Goal: Transaction & Acquisition: Purchase product/service

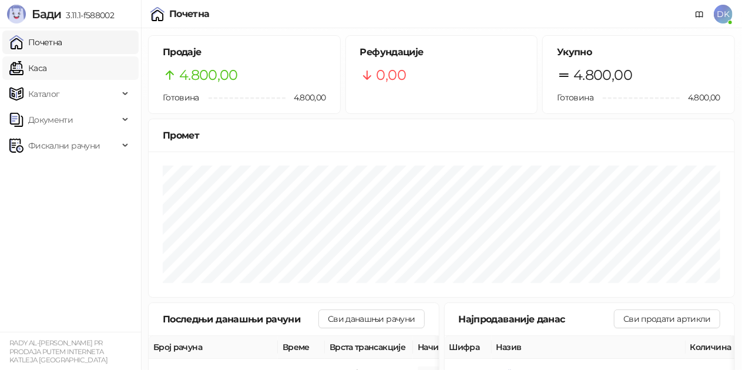
click at [43, 73] on link "Каса" at bounding box center [27, 67] width 37 height 23
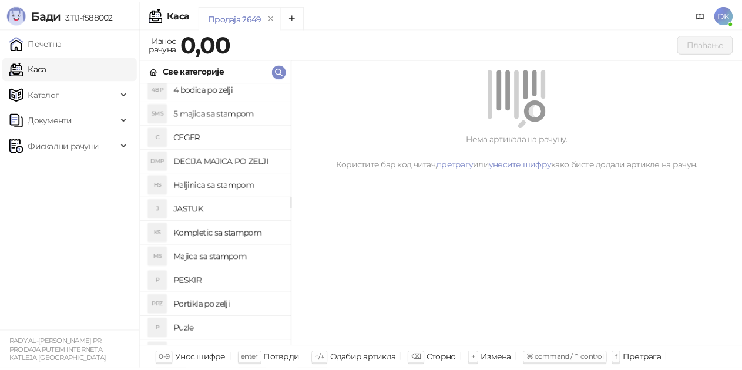
scroll to position [113, 0]
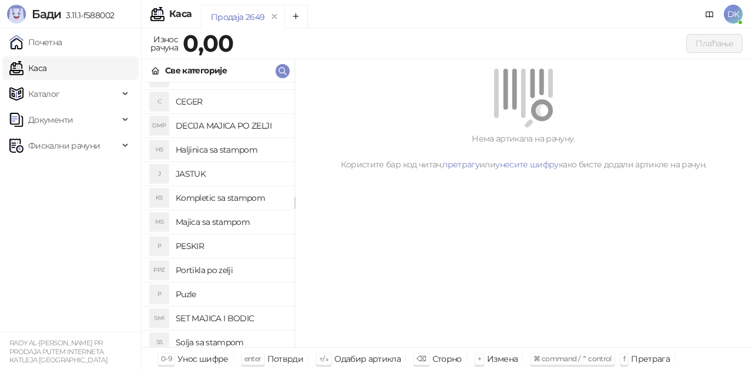
click at [221, 201] on h4 "Kompletic sa stampom" at bounding box center [230, 197] width 109 height 19
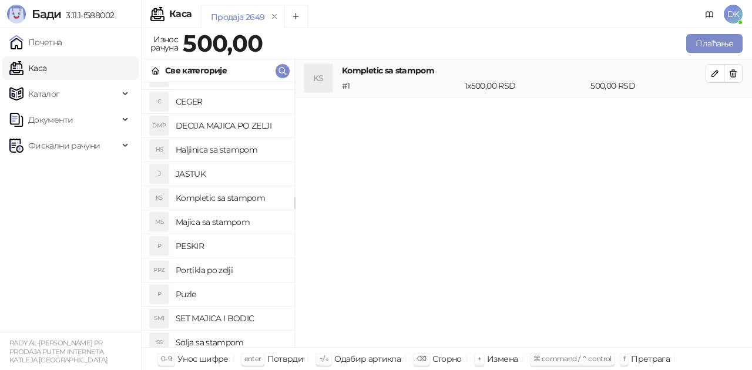
click at [221, 201] on h4 "Kompletic sa stampom" at bounding box center [230, 197] width 109 height 19
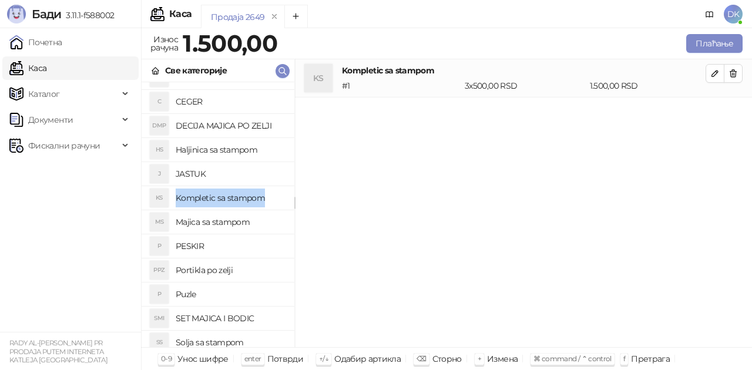
click at [221, 201] on h4 "Kompletic sa stampom" at bounding box center [230, 197] width 109 height 19
click at [718, 77] on icon "button" at bounding box center [714, 73] width 9 height 9
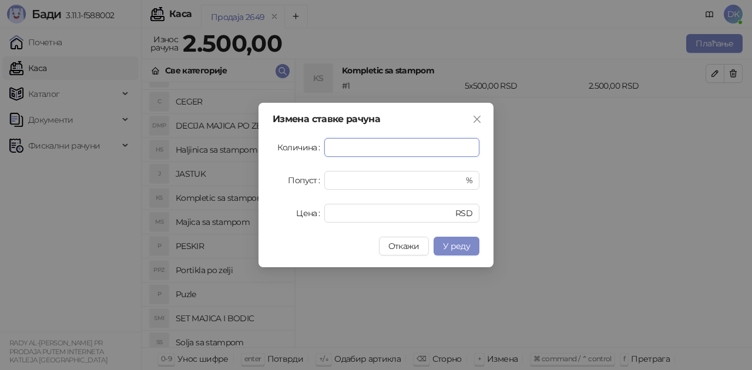
type input "*"
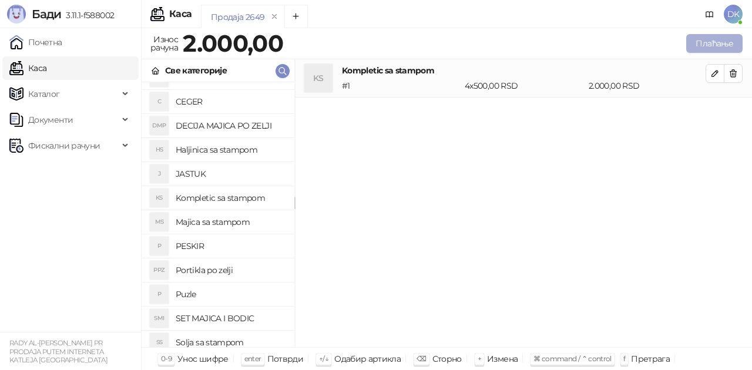
click at [707, 41] on button "Плаћање" at bounding box center [714, 43] width 56 height 19
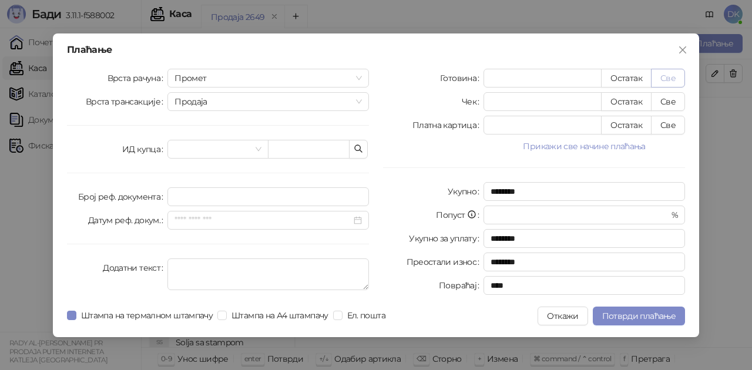
click at [669, 78] on button "Све" at bounding box center [668, 78] width 34 height 19
type input "****"
click at [644, 312] on span "Потврди плаћање" at bounding box center [638, 316] width 73 height 11
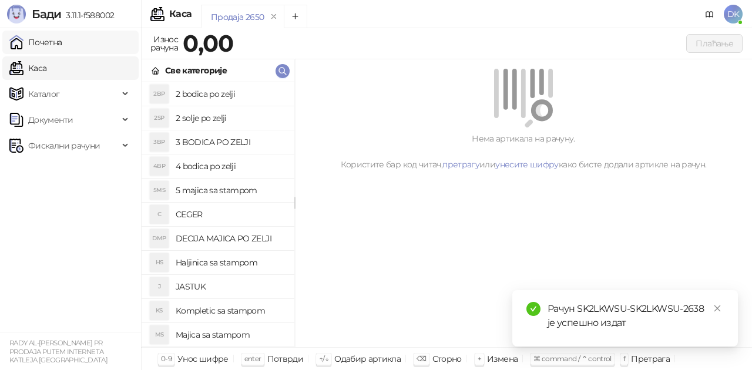
click at [62, 49] on link "Почетна" at bounding box center [35, 42] width 53 height 23
